Goal: Transaction & Acquisition: Download file/media

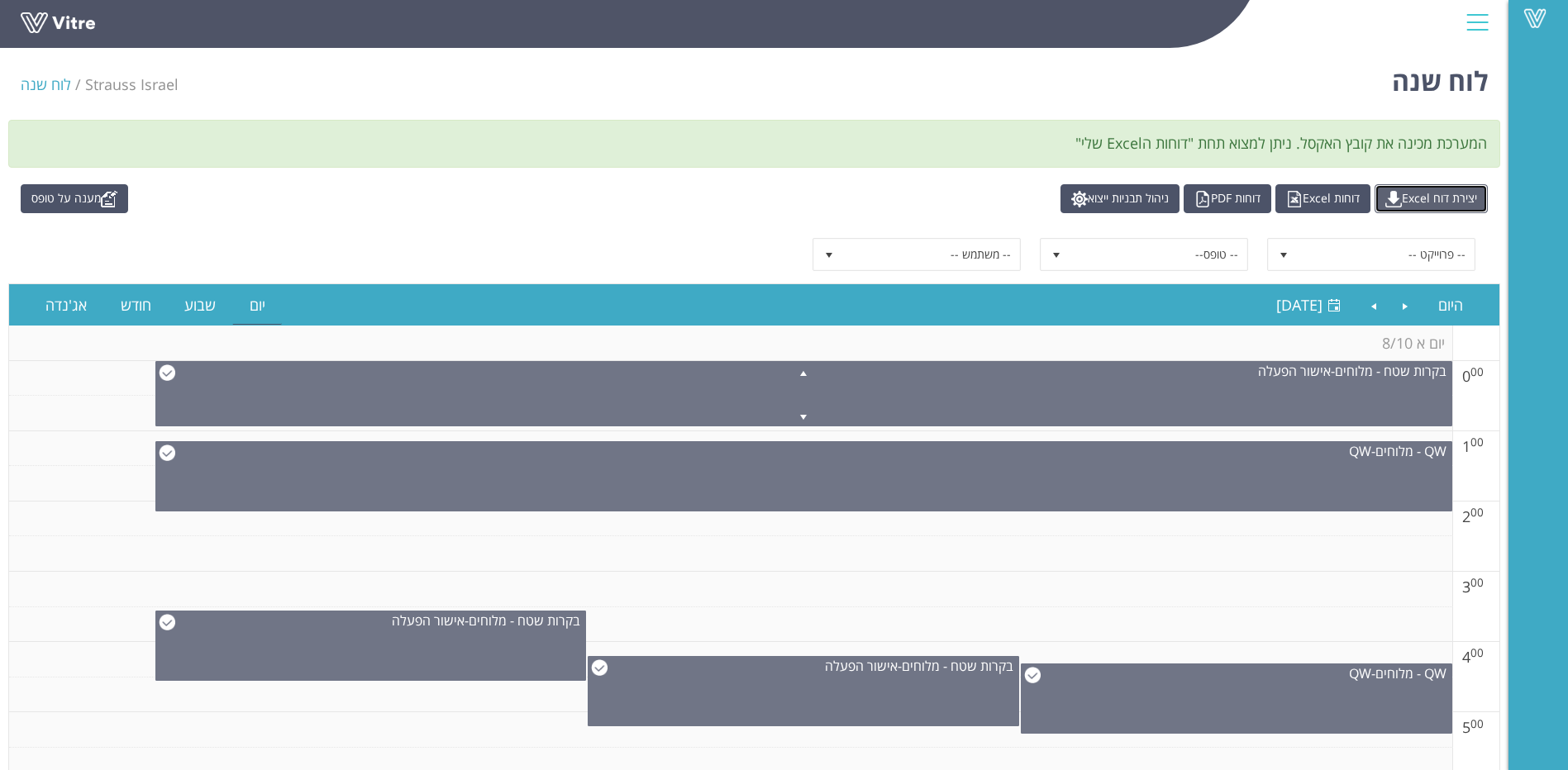
click at [1428, 197] on link "יצירת דוח Excel" at bounding box center [1431, 199] width 113 height 29
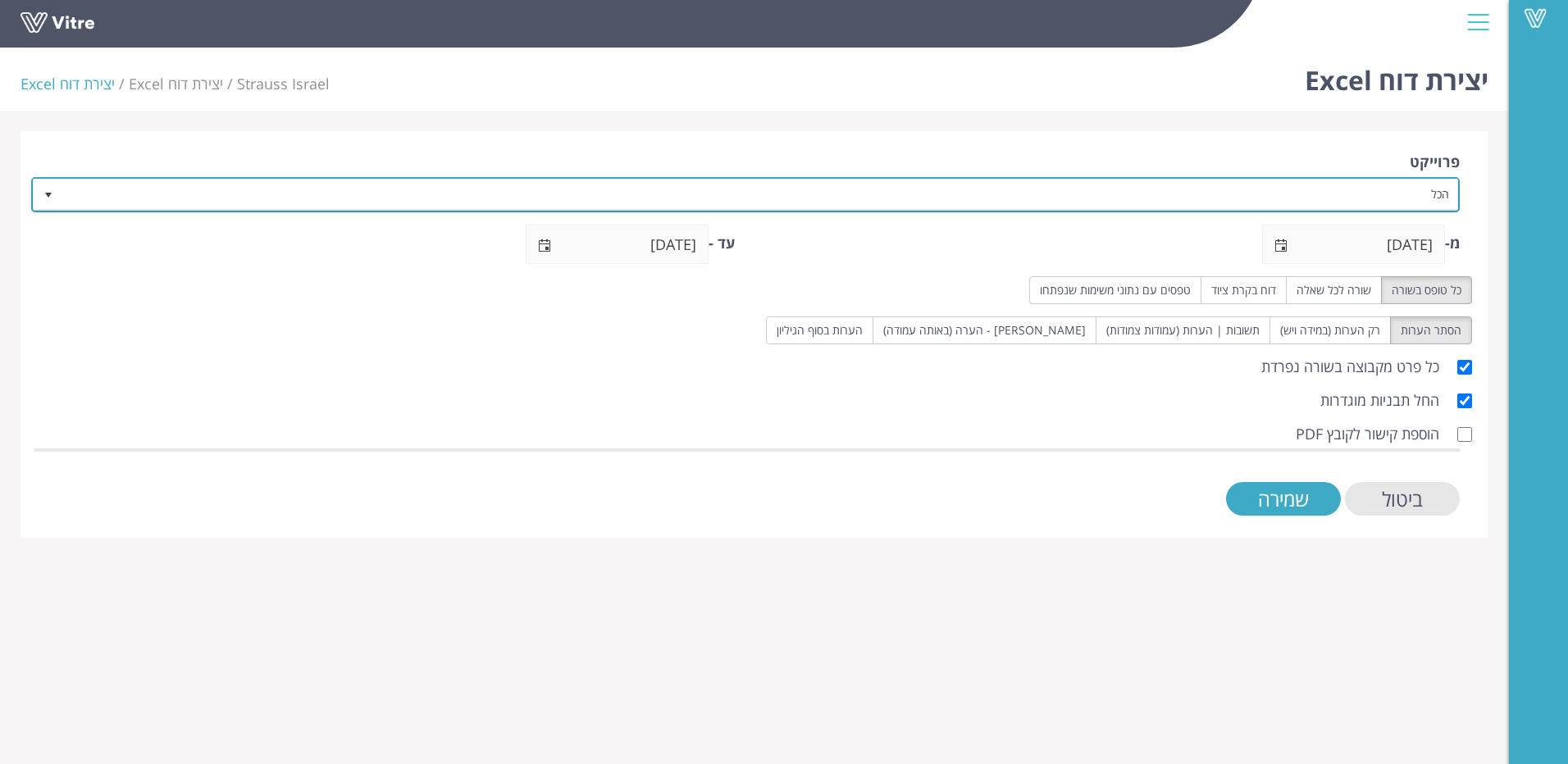
click at [53, 193] on span "select" at bounding box center [49, 196] width 13 height 13
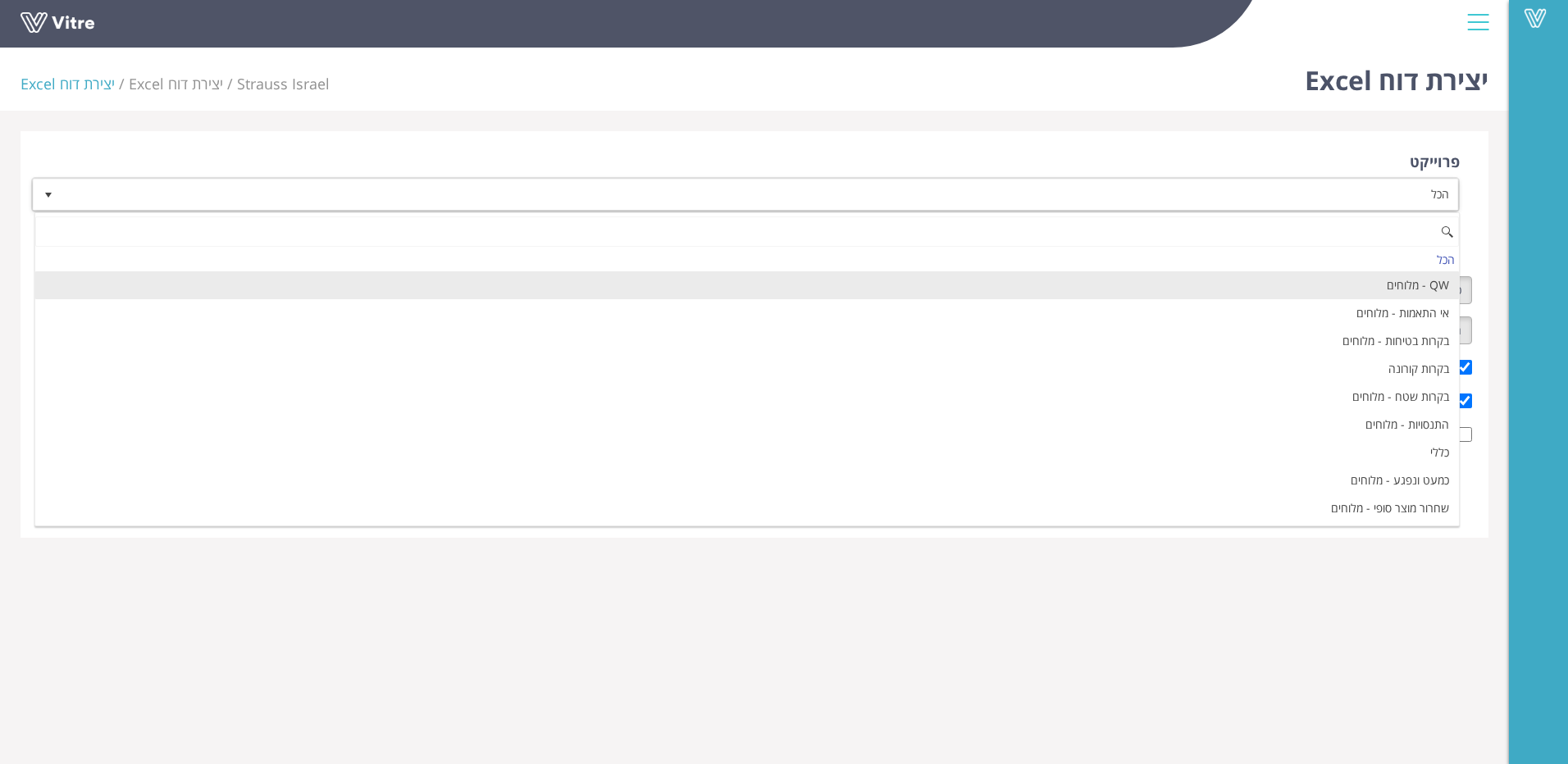
click at [1066, 288] on li "QW - מלוחים" at bounding box center [747, 285] width 1424 height 28
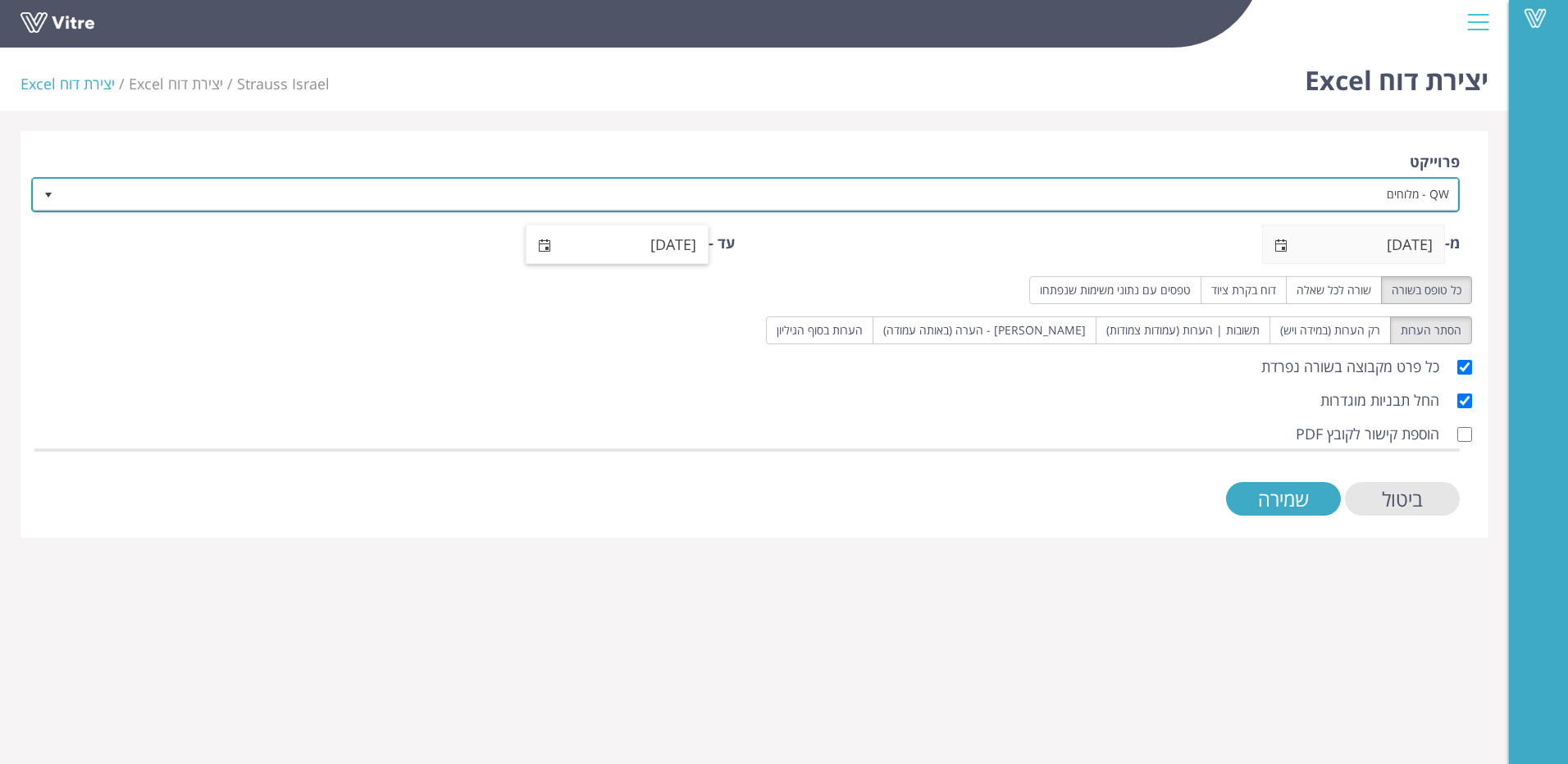
click at [541, 243] on span "select" at bounding box center [545, 246] width 13 height 13
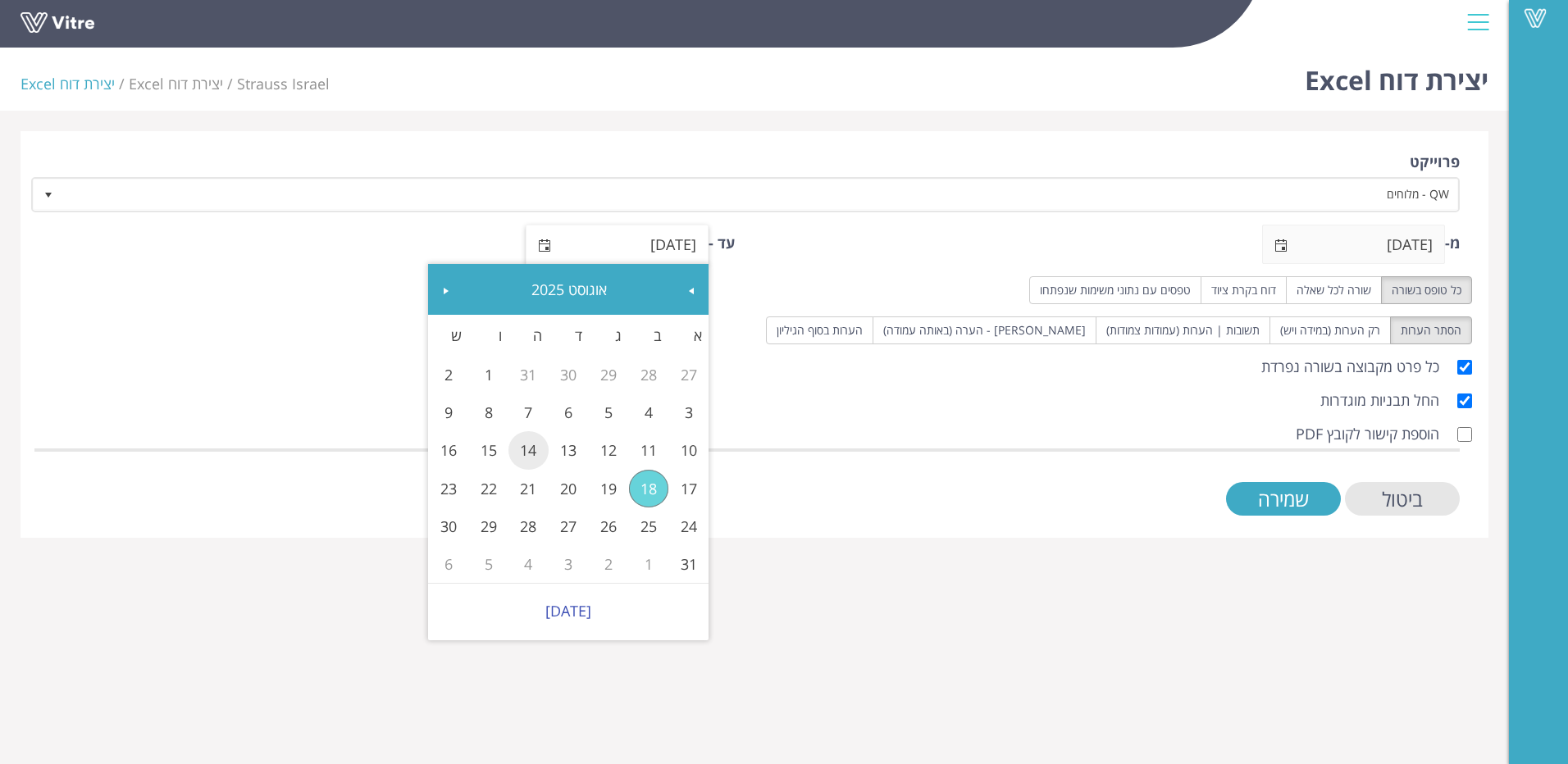
click at [535, 453] on link "14" at bounding box center [529, 450] width 40 height 38
type input "14/08/2025"
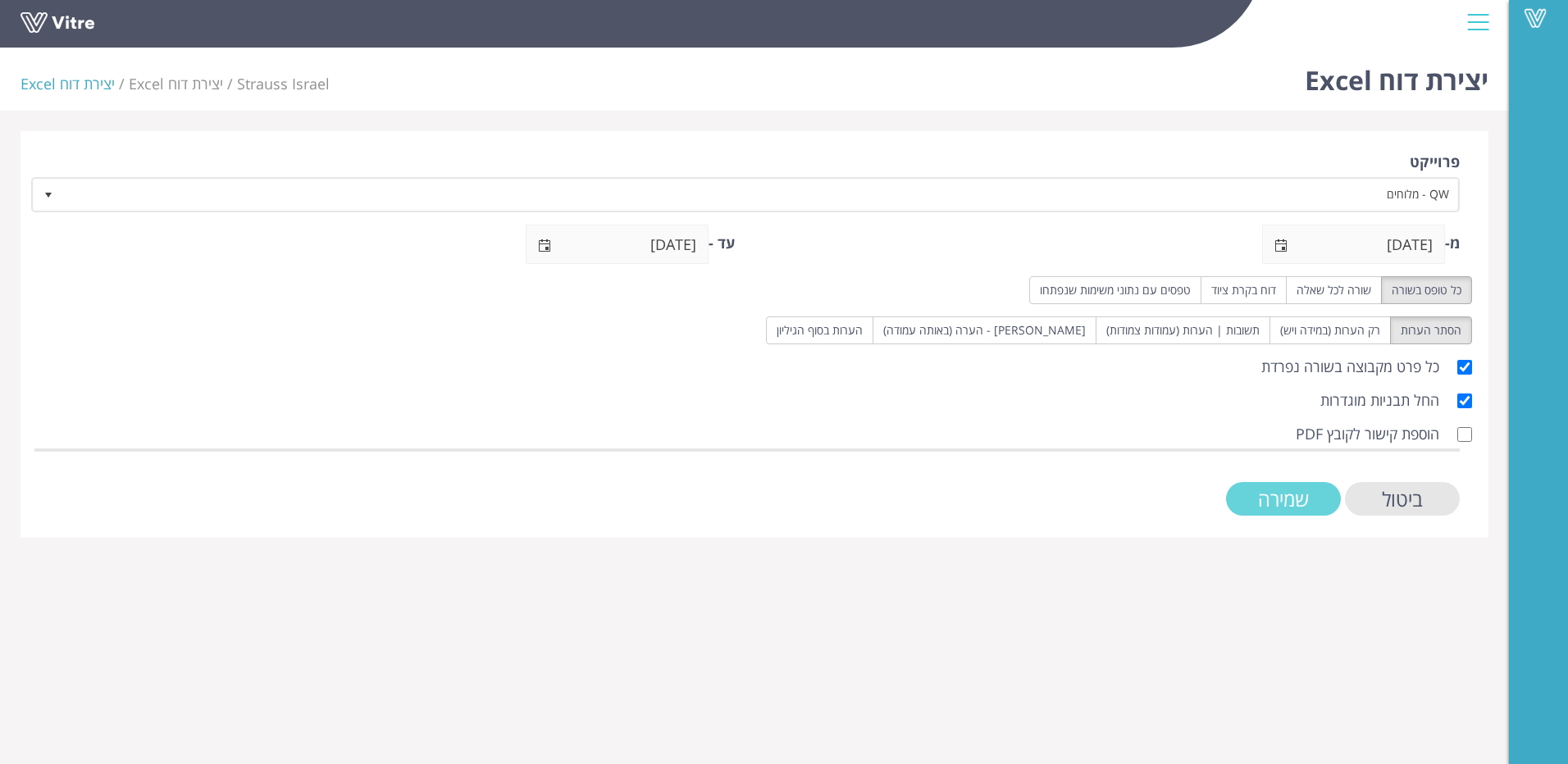
click at [1283, 492] on input "שמירה" at bounding box center [1283, 499] width 115 height 34
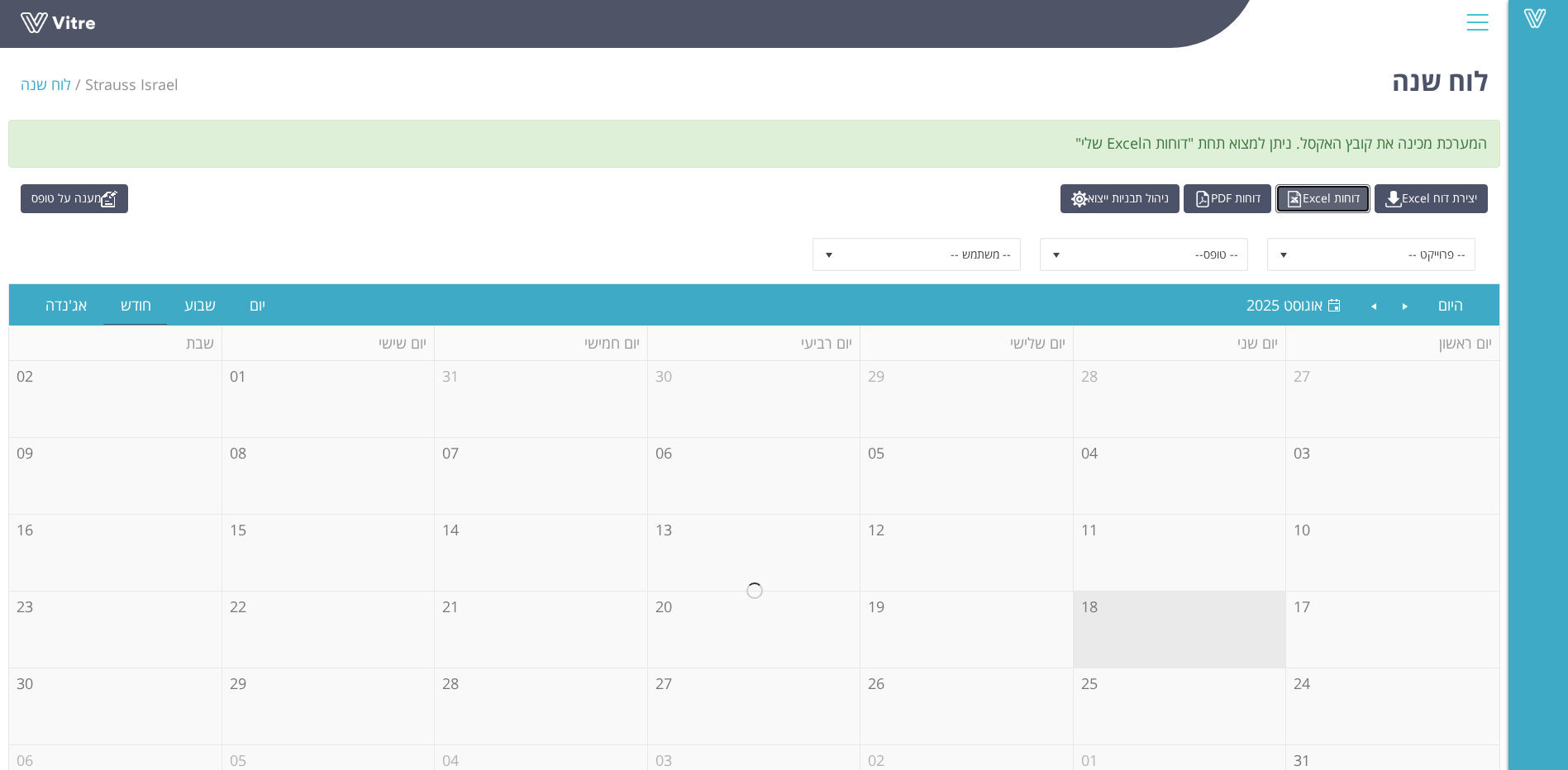
click at [1317, 196] on link "דוחות Excel" at bounding box center [1323, 199] width 95 height 29
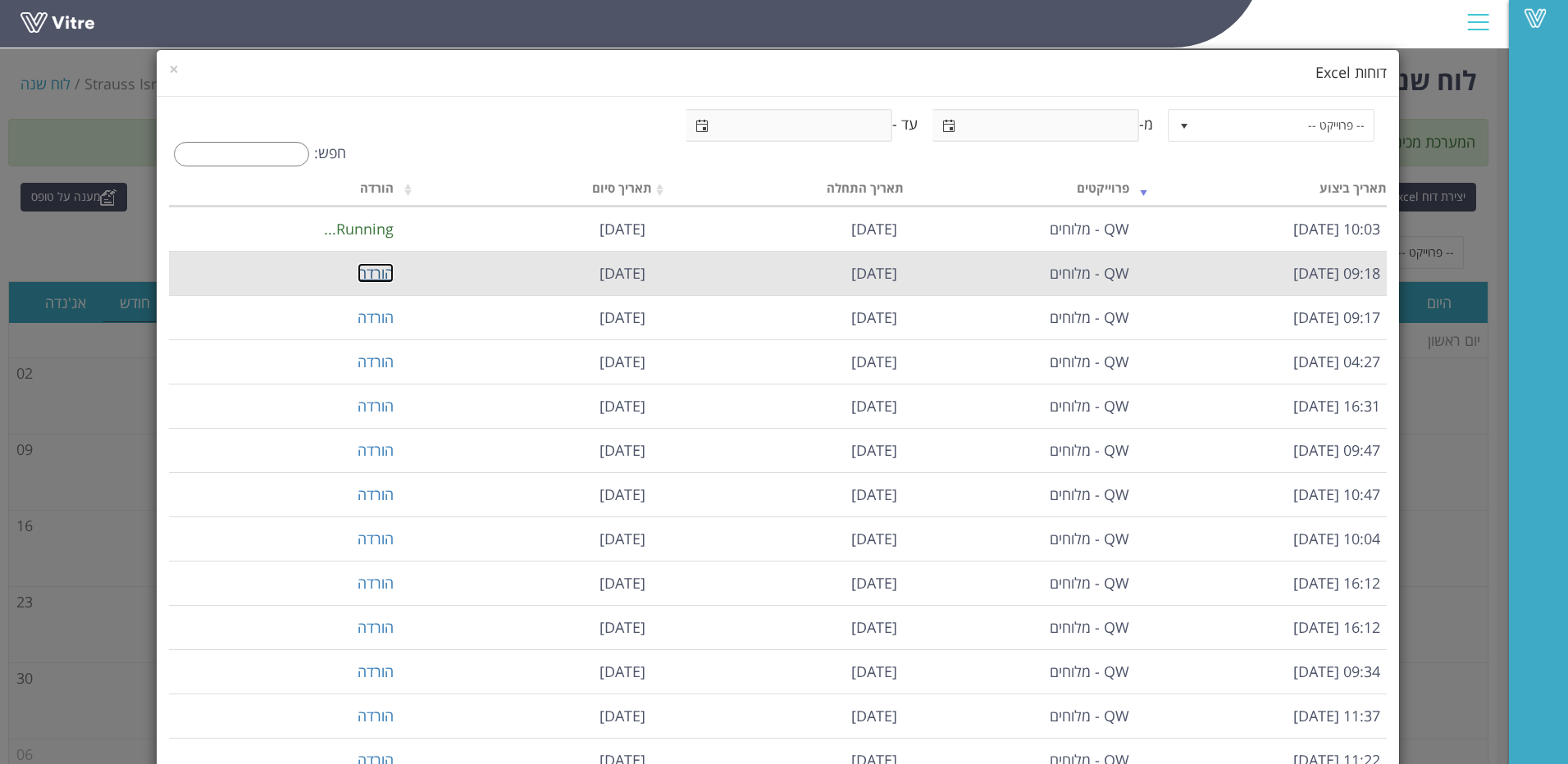
click at [389, 270] on link "הורדה" at bounding box center [375, 273] width 36 height 19
